Goal: Transaction & Acquisition: Purchase product/service

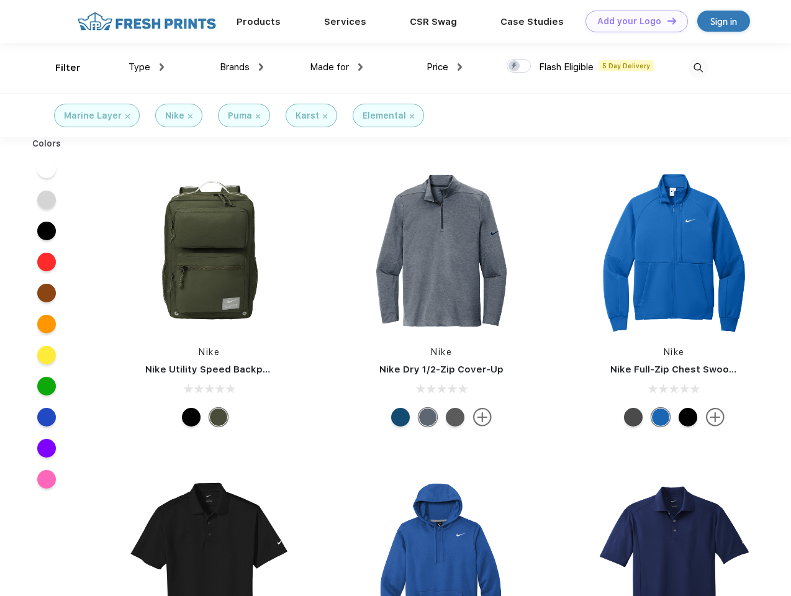
click at [632, 21] on link "Add your Logo Design Tool" at bounding box center [636, 22] width 102 height 22
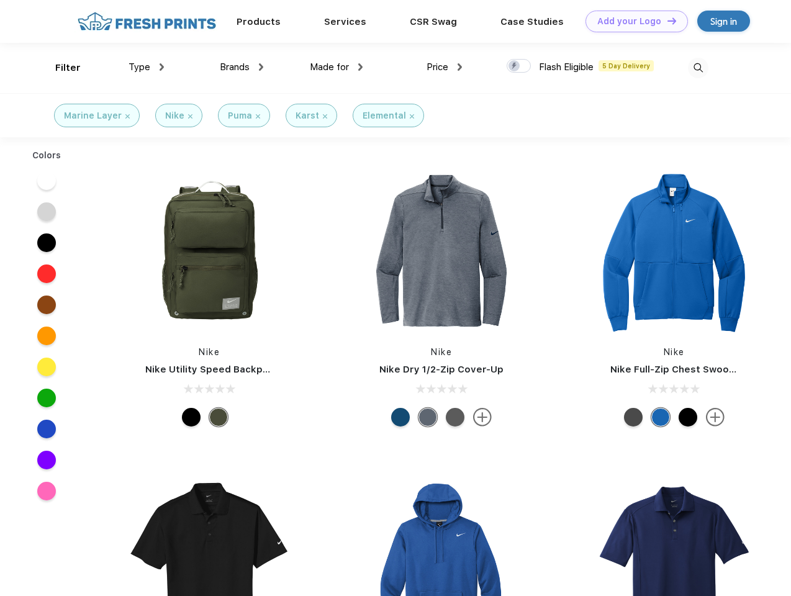
click at [0, 0] on div "Design Tool" at bounding box center [0, 0] width 0 height 0
click at [666, 20] on link "Add your Logo Design Tool" at bounding box center [636, 22] width 102 height 22
click at [60, 68] on div "Filter" at bounding box center [67, 68] width 25 height 14
click at [146, 67] on span "Type" at bounding box center [139, 66] width 22 height 11
click at [241, 67] on span "Brands" at bounding box center [235, 66] width 30 height 11
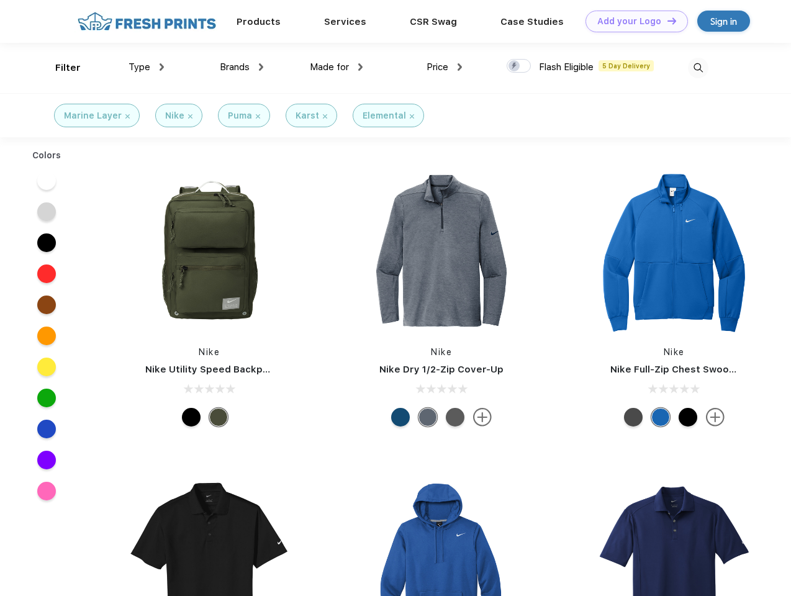
click at [336, 67] on span "Made for" at bounding box center [329, 66] width 39 height 11
click at [444, 67] on span "Price" at bounding box center [437, 66] width 22 height 11
click at [519, 66] on div at bounding box center [519, 66] width 24 height 14
click at [515, 66] on input "checkbox" at bounding box center [511, 62] width 8 height 8
click at [698, 68] on img at bounding box center [698, 68] width 20 height 20
